Goal: Transaction & Acquisition: Obtain resource

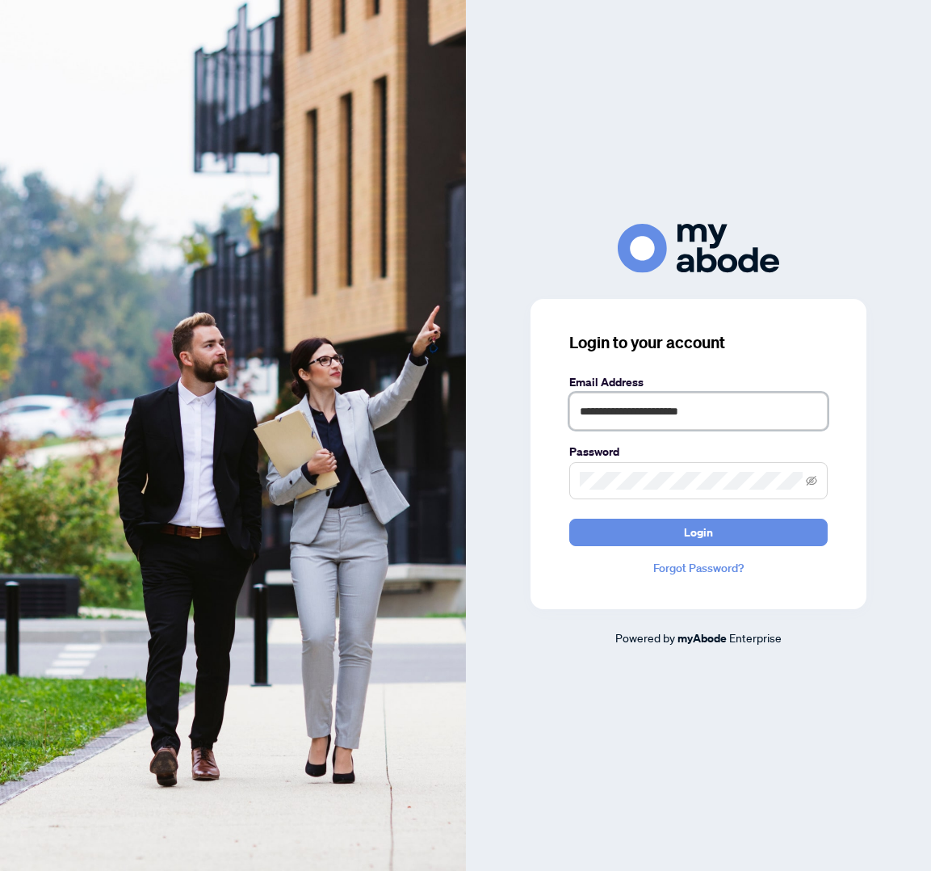
type input "**********"
click at [698, 531] on button "Login" at bounding box center [698, 531] width 258 height 27
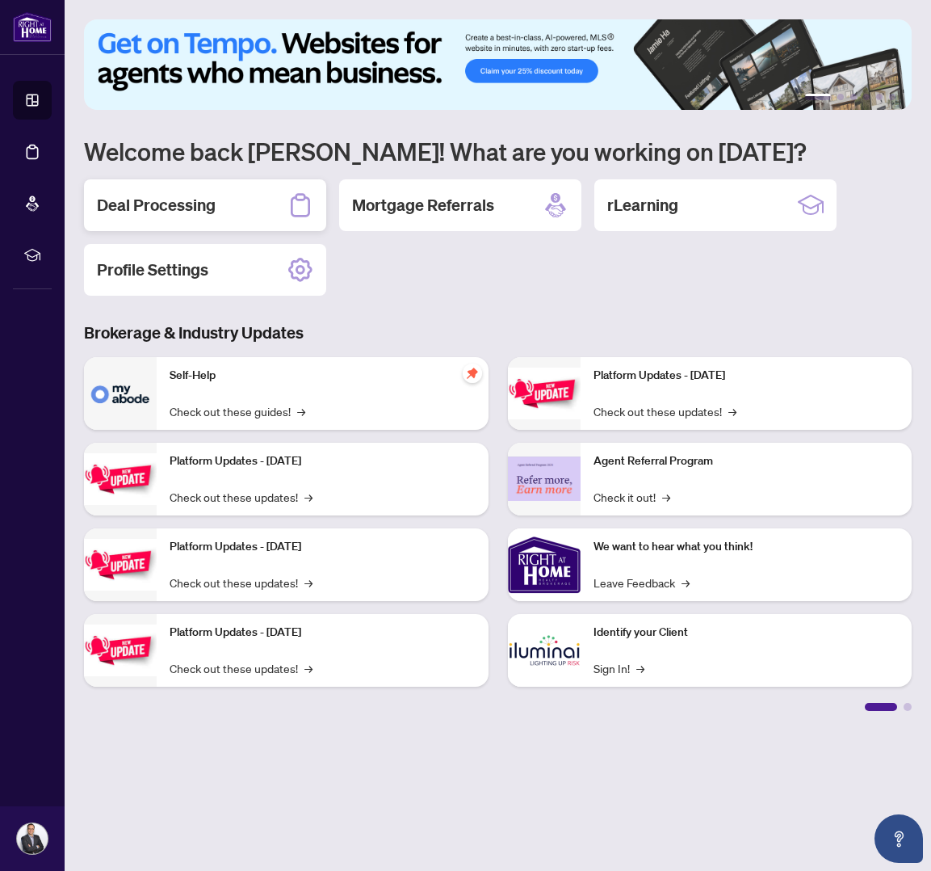
click at [234, 208] on div "Deal Processing" at bounding box center [205, 205] width 242 height 52
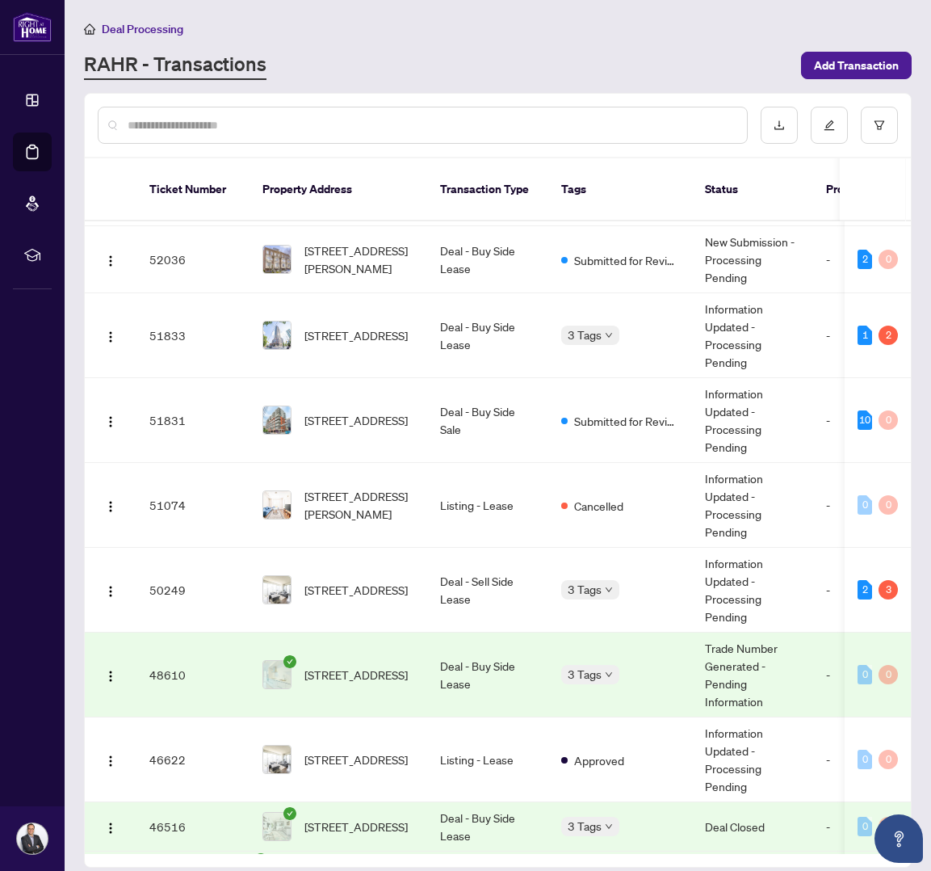
scroll to position [573, 0]
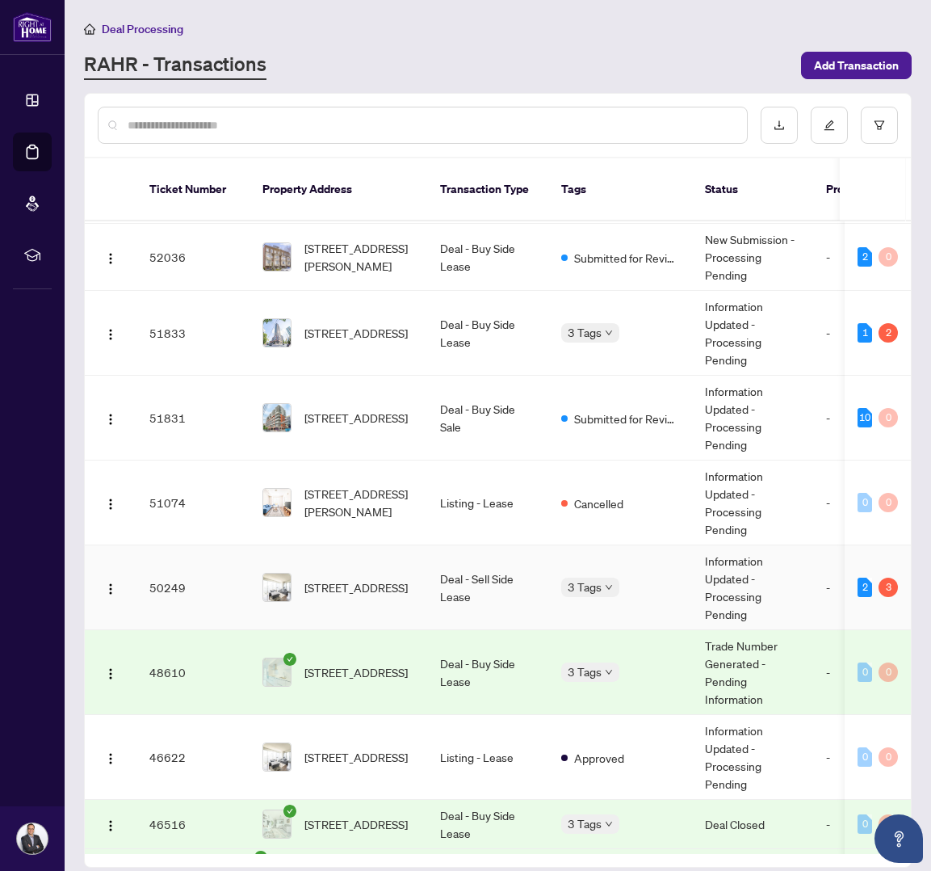
click at [414, 599] on td "[STREET_ADDRESS]" at bounding box center [339, 587] width 178 height 85
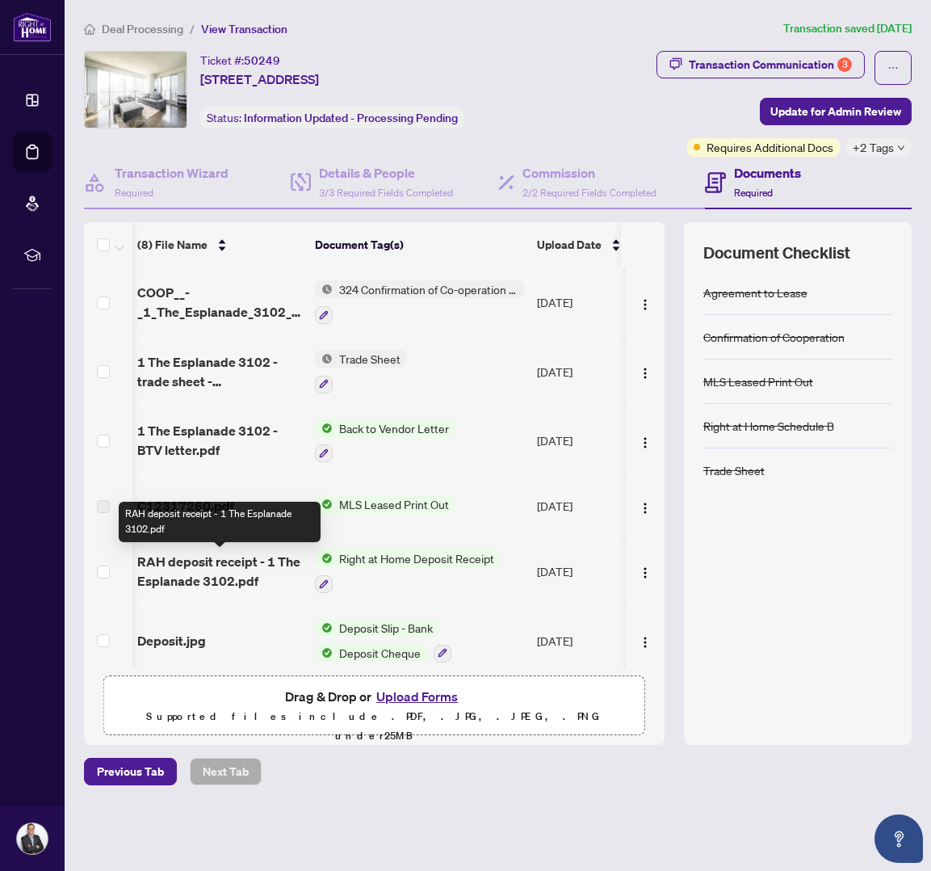
click at [206, 576] on span "RAH deposit receipt - 1 The Esplanade 3102.pdf" at bounding box center [219, 571] width 165 height 39
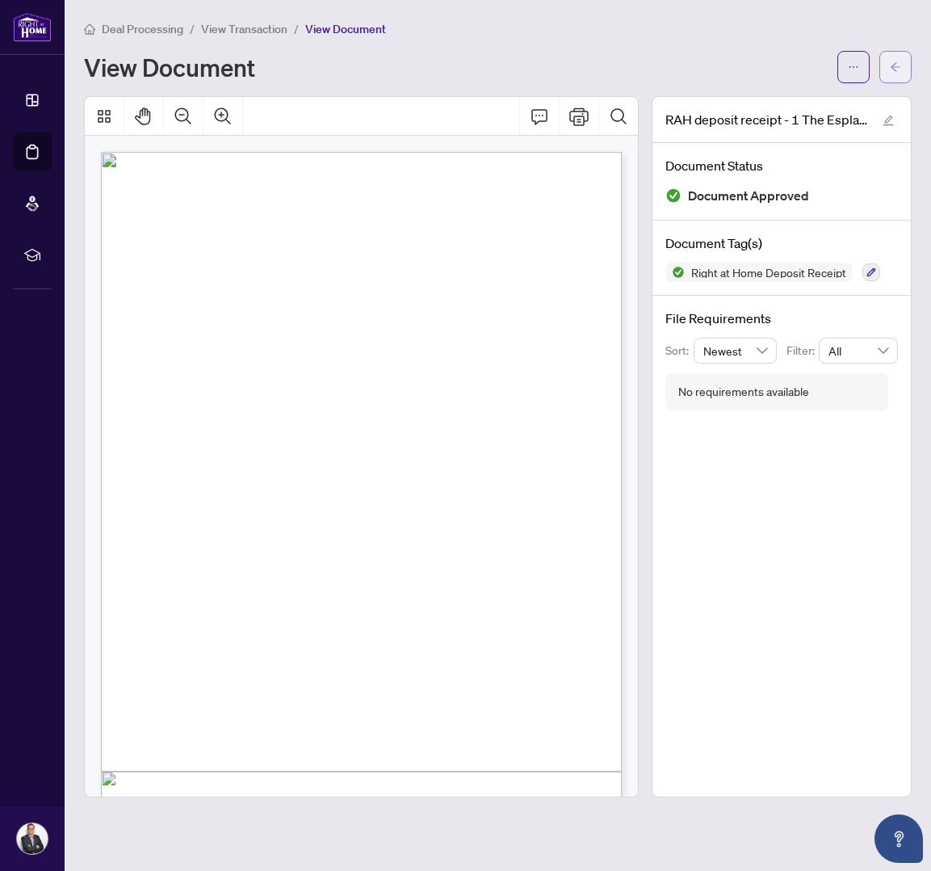
click at [896, 69] on icon "arrow-left" at bounding box center [895, 66] width 11 height 11
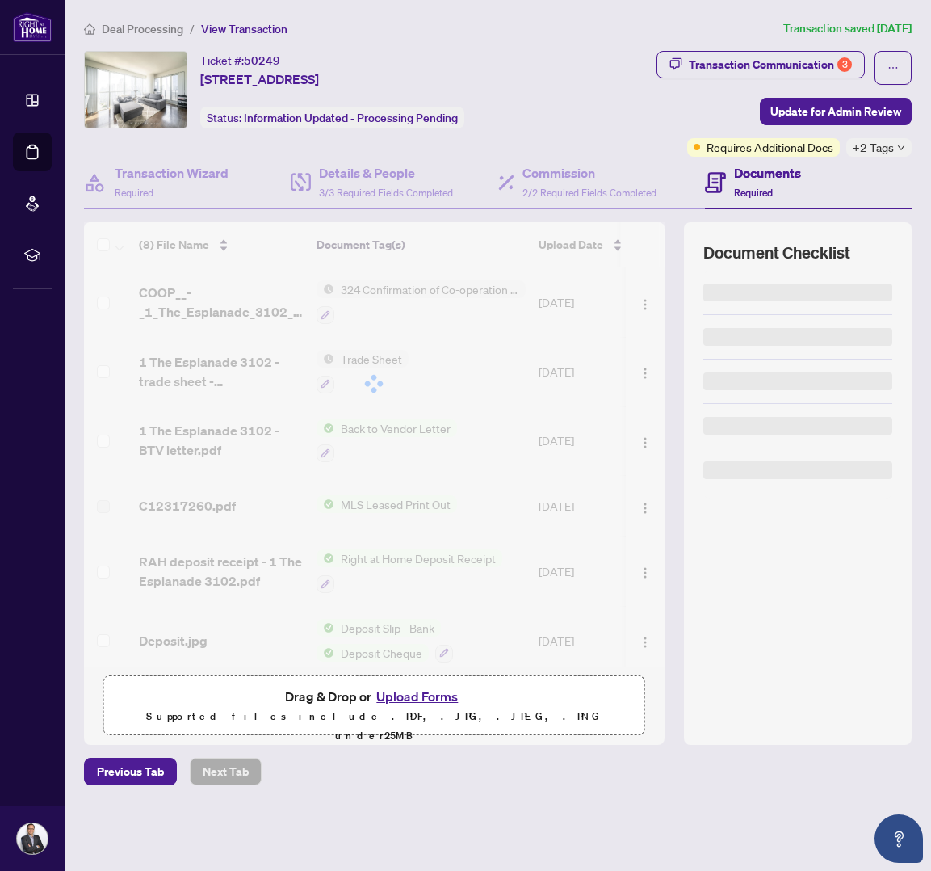
click at [168, 27] on span "Deal Processing" at bounding box center [143, 29] width 82 height 15
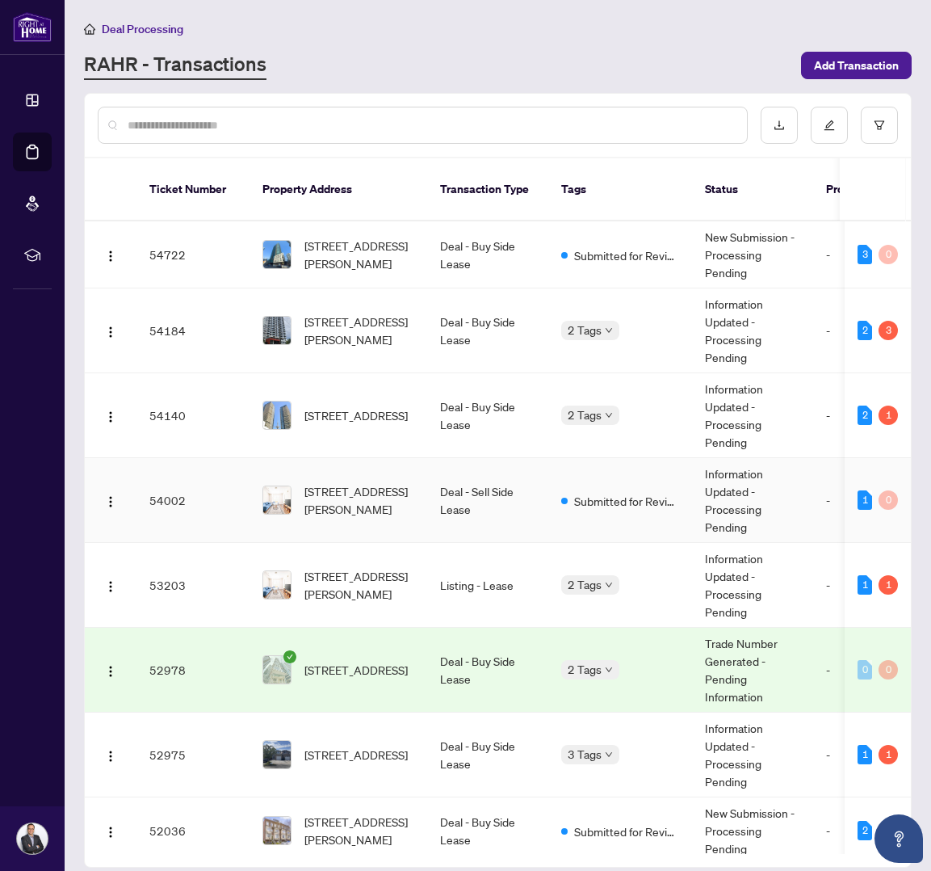
click at [334, 510] on td "[STREET_ADDRESS][PERSON_NAME]" at bounding box center [339, 500] width 178 height 85
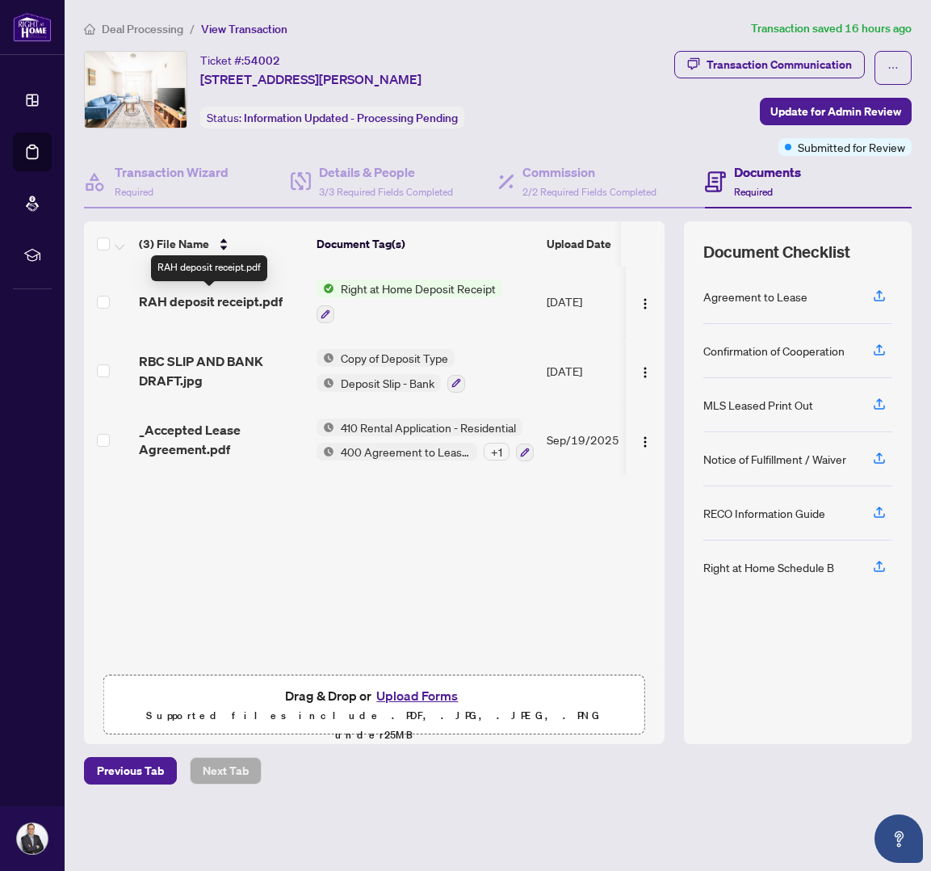
click at [237, 297] on span "RAH deposit receipt.pdf" at bounding box center [211, 301] width 144 height 19
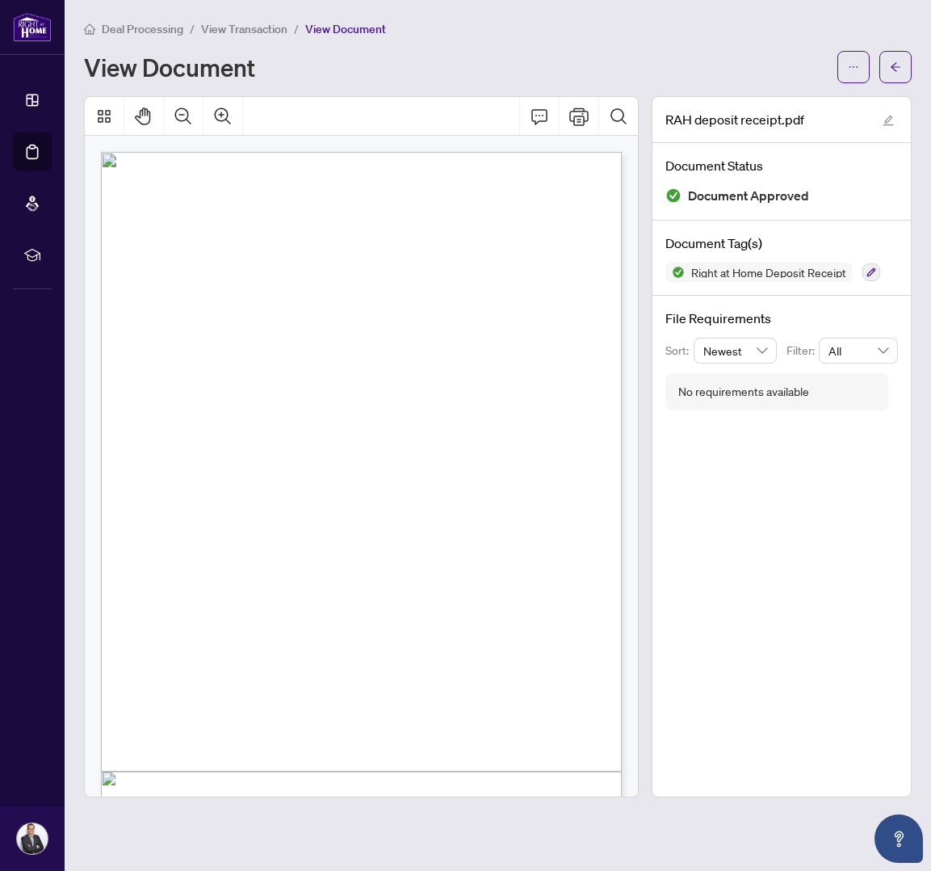
click at [313, 60] on div "View Document" at bounding box center [456, 67] width 744 height 26
click at [850, 74] on span "button" at bounding box center [853, 67] width 11 height 26
click at [898, 66] on icon "arrow-left" at bounding box center [895, 66] width 11 height 11
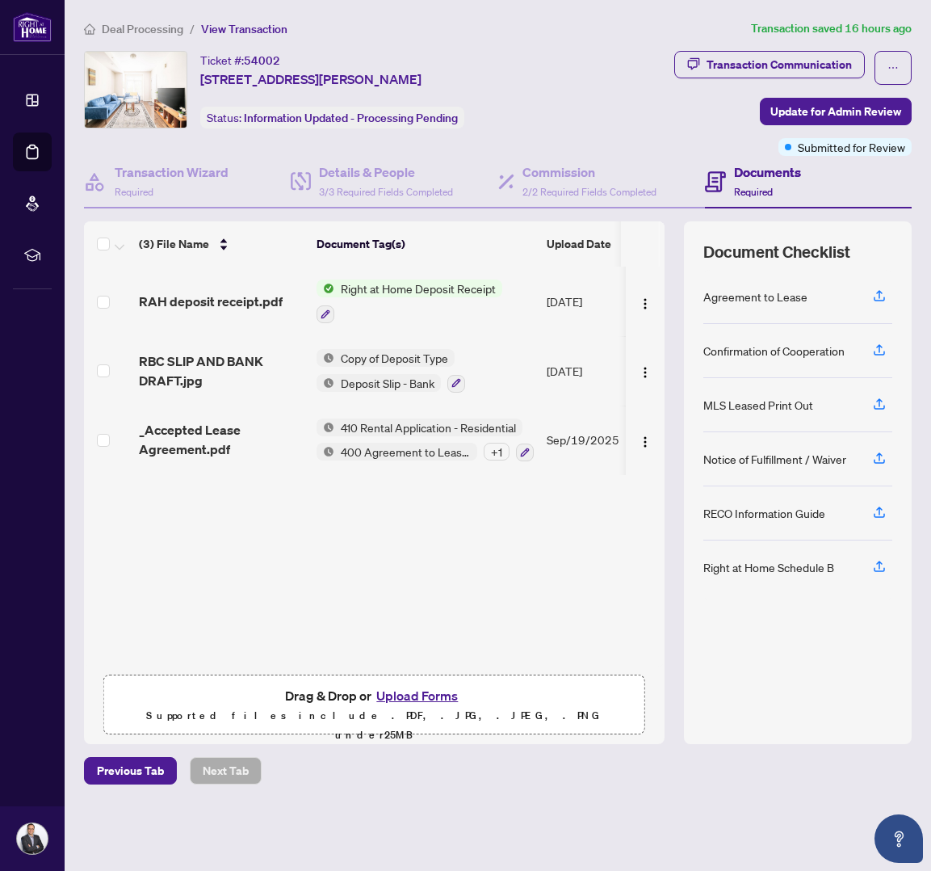
click at [206, 296] on span "RAH deposit receipt.pdf" at bounding box center [211, 301] width 144 height 19
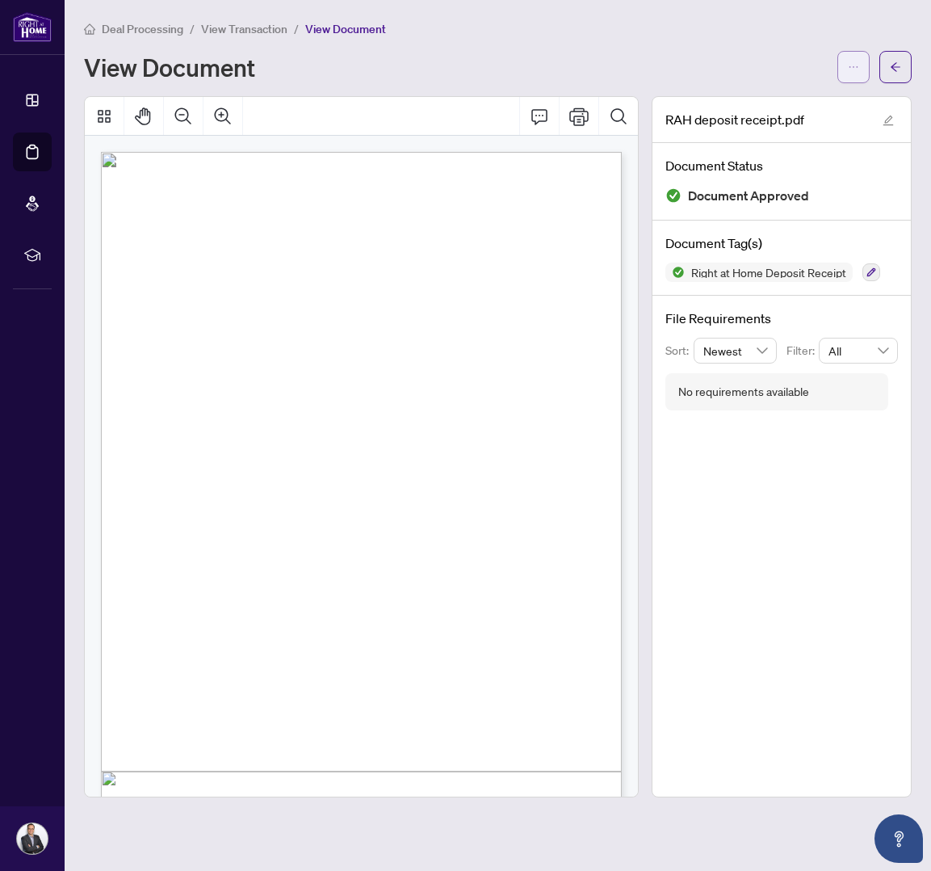
click at [856, 72] on icon "ellipsis" at bounding box center [853, 66] width 11 height 11
click at [792, 107] on span "Download" at bounding box center [795, 102] width 123 height 18
click at [907, 65] on button "button" at bounding box center [896, 67] width 32 height 32
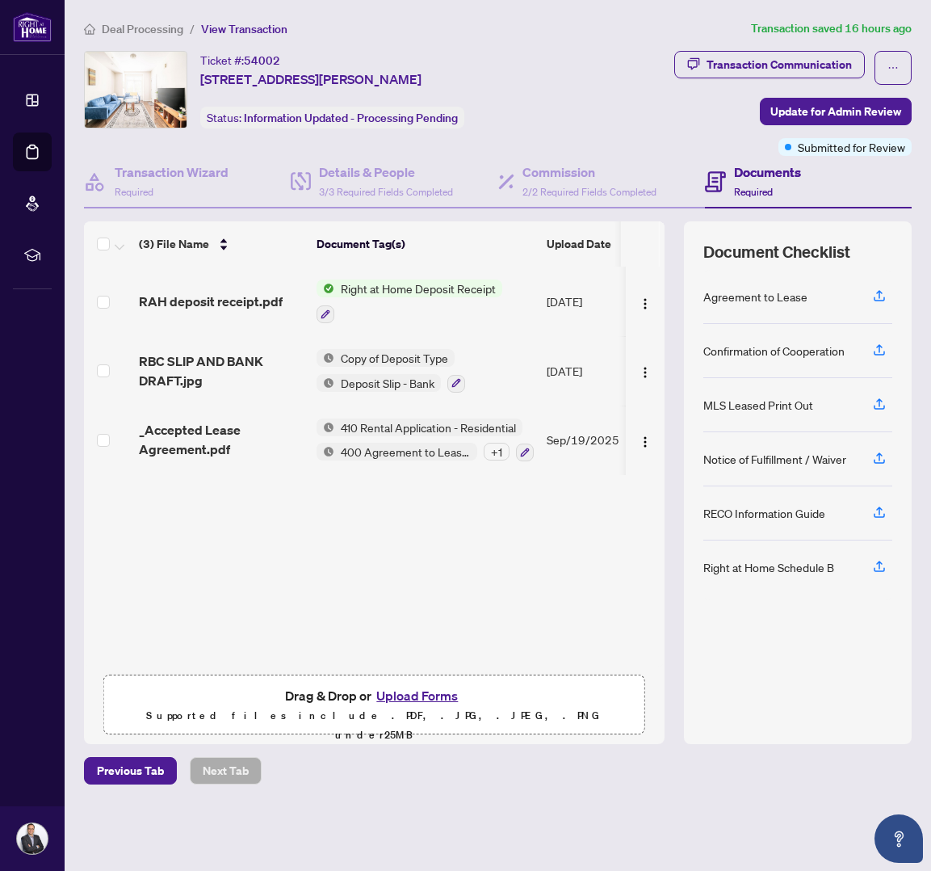
click at [566, 107] on div "Ticket #: 54002 [STREET_ADDRESS][PERSON_NAME] Status: Information Updated - Pro…" at bounding box center [325, 90] width 482 height 78
